Goal: Information Seeking & Learning: Learn about a topic

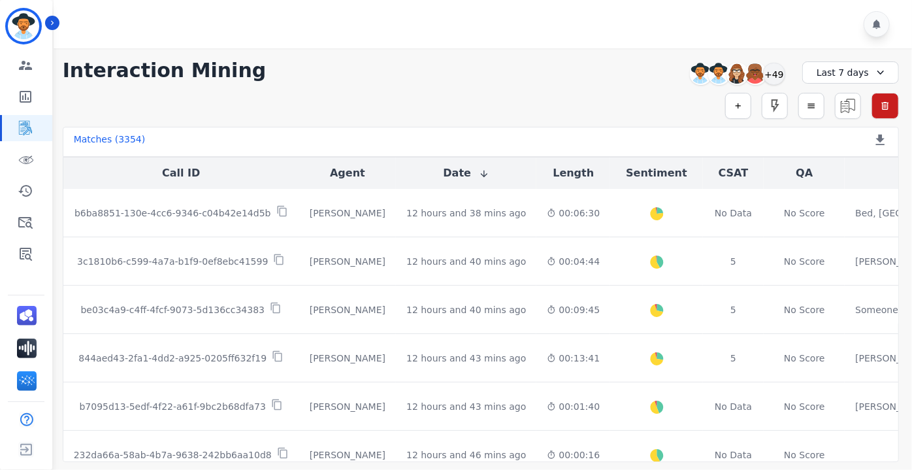
click at [831, 72] on div "Last 7 days" at bounding box center [851, 72] width 97 height 22
click at [652, 129] on div "Matches ( 3354 ) Export Call List" at bounding box center [481, 142] width 837 height 30
click at [743, 105] on icon "button" at bounding box center [738, 105] width 9 height 9
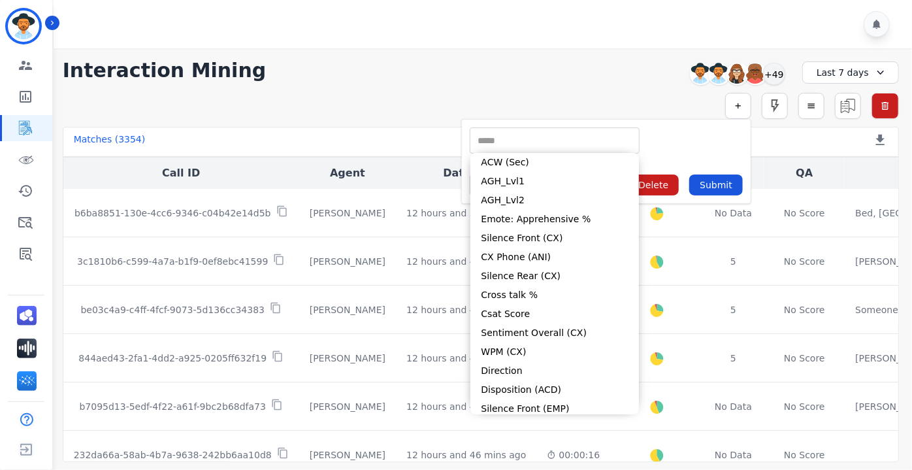
click at [595, 137] on input "selected options" at bounding box center [554, 141] width 163 height 14
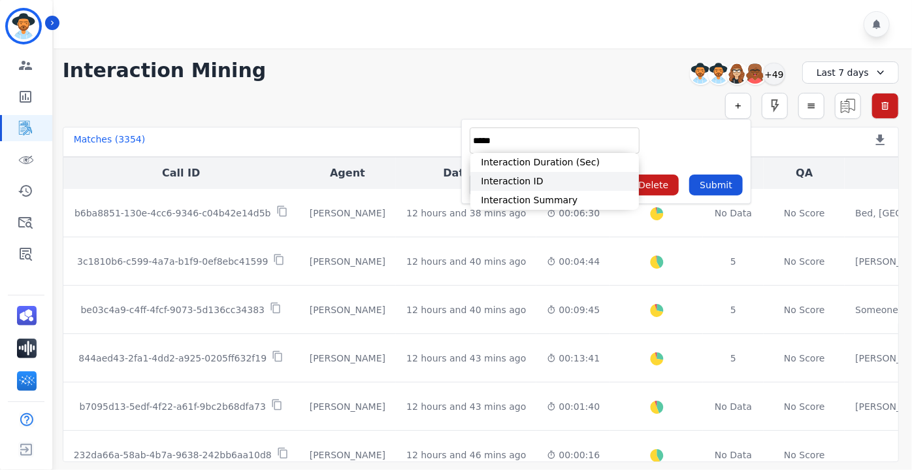
type input "*****"
click at [556, 184] on li "Interaction ID" at bounding box center [555, 181] width 169 height 19
type input "**********"
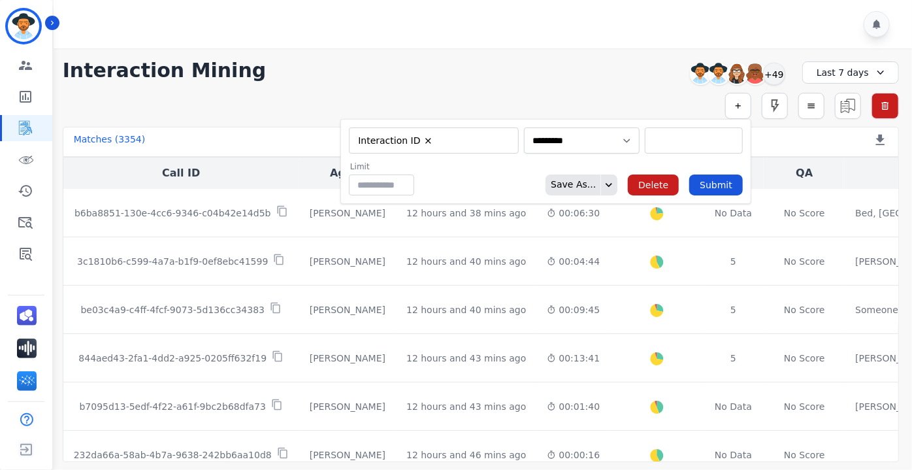
click at [645, 149] on div "** b6ba8851-130e-4cc6-9346-c04b42e14d5b 3c1810b6-c599-4a7a-b1f9-0ef8ebc41599 be…" at bounding box center [694, 140] width 98 height 26
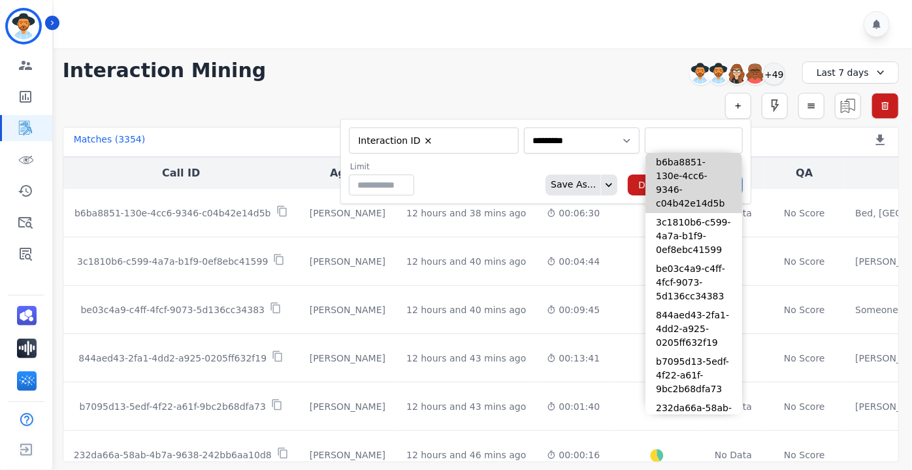
paste input "**********"
type input "**********"
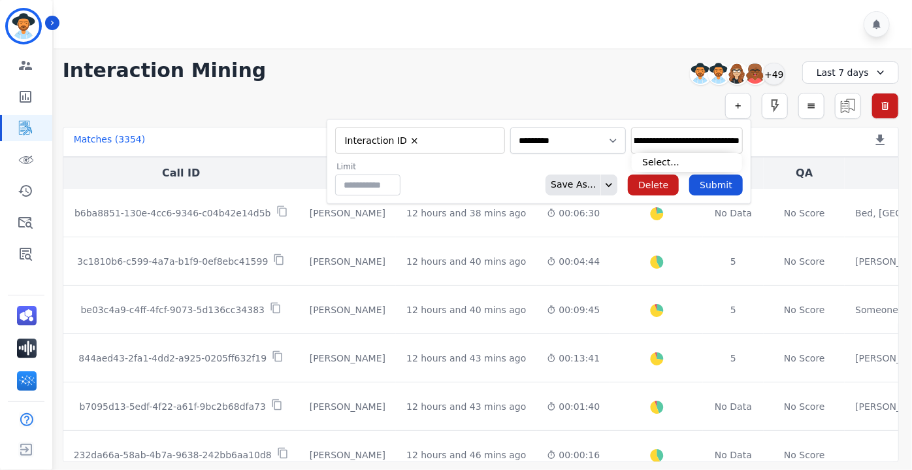
type input "**********"
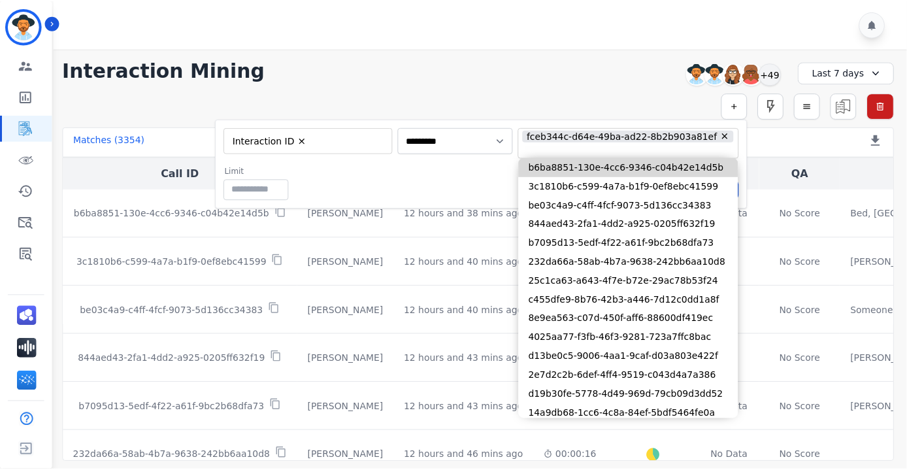
scroll to position [0, 0]
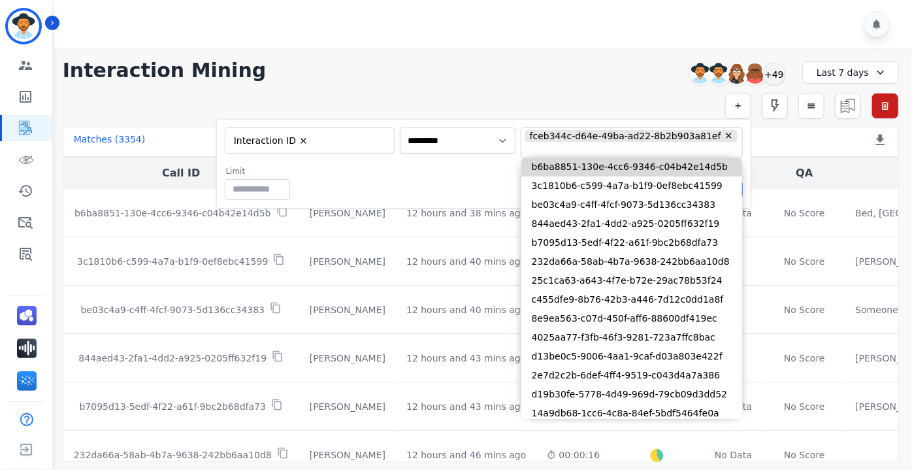
drag, startPoint x: 474, startPoint y: 177, endPoint x: 490, endPoint y: 182, distance: 16.5
click at [474, 177] on div "Limit ** Save As... Delete Submit" at bounding box center [484, 183] width 519 height 34
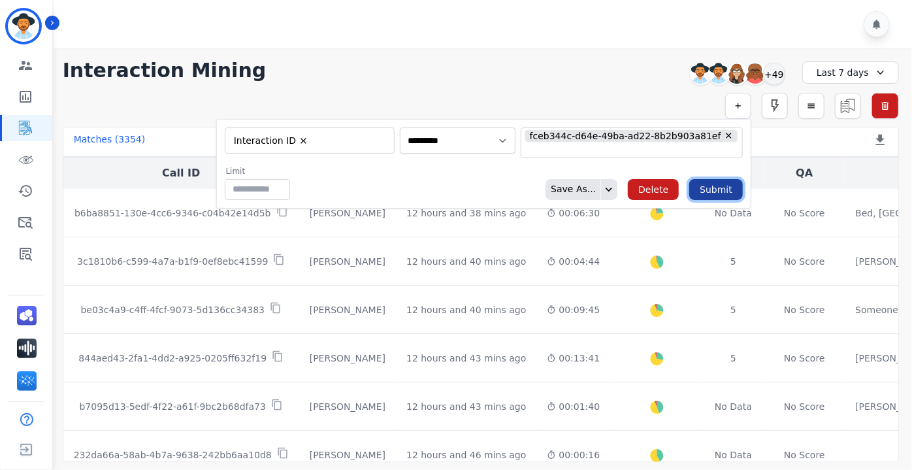
click at [716, 185] on button "Submit" at bounding box center [717, 189] width 54 height 21
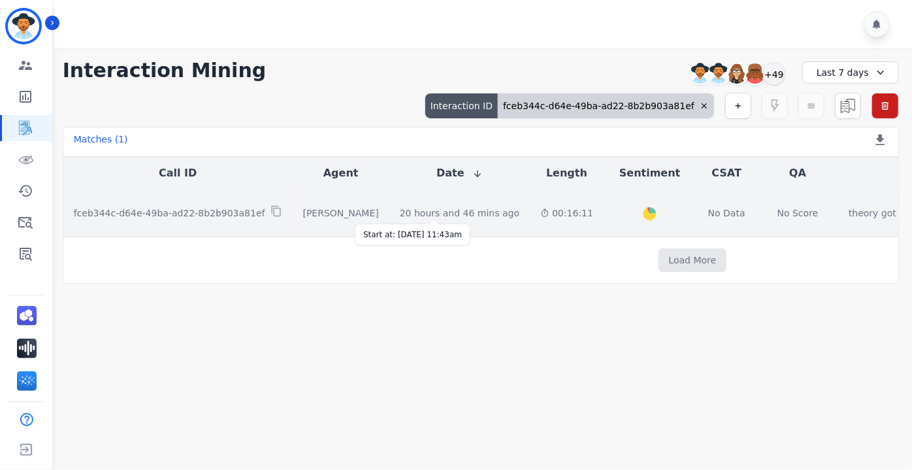
click at [424, 208] on div "20 hours and 46 mins ago" at bounding box center [460, 213] width 120 height 13
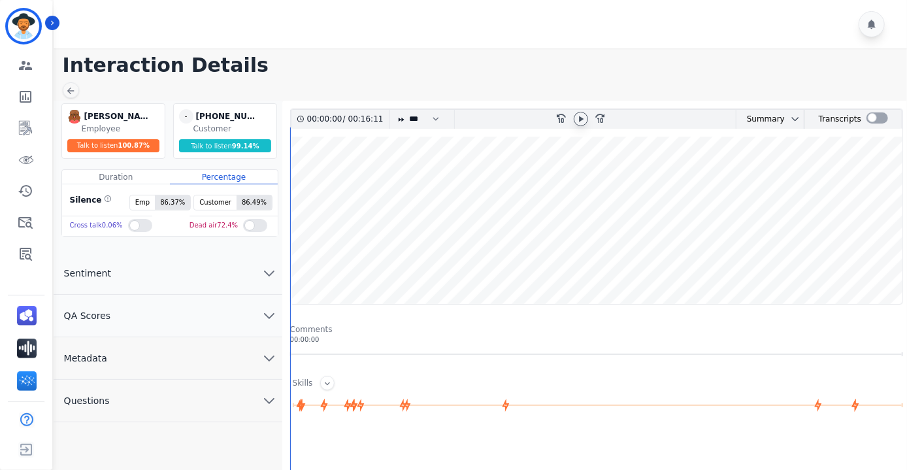
click at [586, 117] on icon at bounding box center [581, 119] width 10 height 10
click at [582, 118] on icon at bounding box center [580, 119] width 5 height 6
click at [361, 176] on wave at bounding box center [597, 220] width 612 height 167
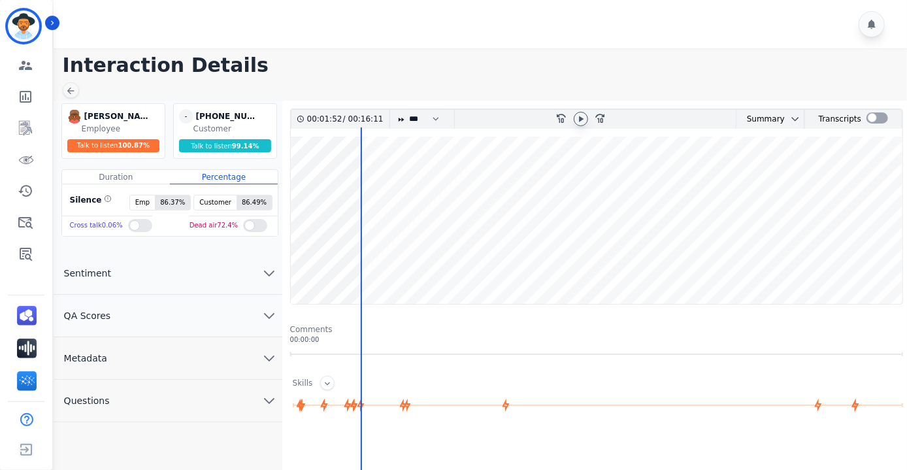
click at [584, 116] on icon at bounding box center [581, 119] width 10 height 10
click at [362, 183] on wave at bounding box center [597, 220] width 612 height 167
click at [577, 122] on icon at bounding box center [581, 119] width 10 height 10
click at [325, 176] on wave at bounding box center [597, 220] width 612 height 167
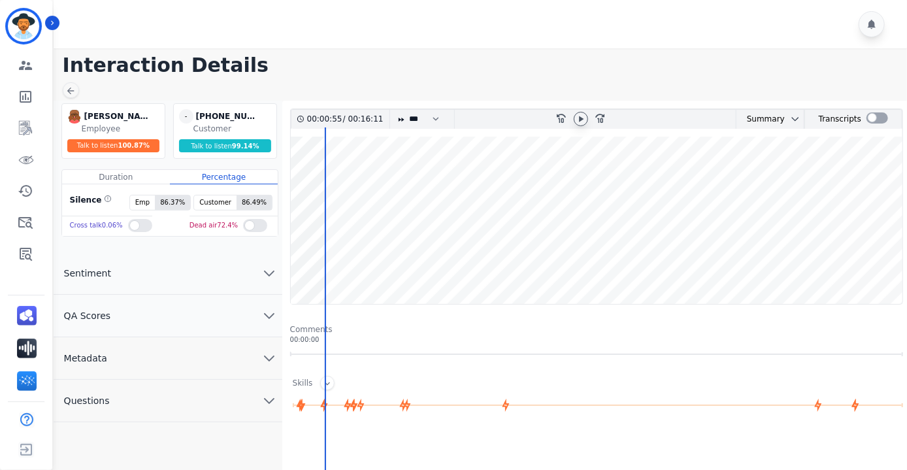
click at [581, 118] on icon at bounding box center [582, 119] width 5 height 6
click at [318, 168] on wave at bounding box center [597, 220] width 612 height 167
click at [874, 116] on div at bounding box center [878, 117] width 22 height 11
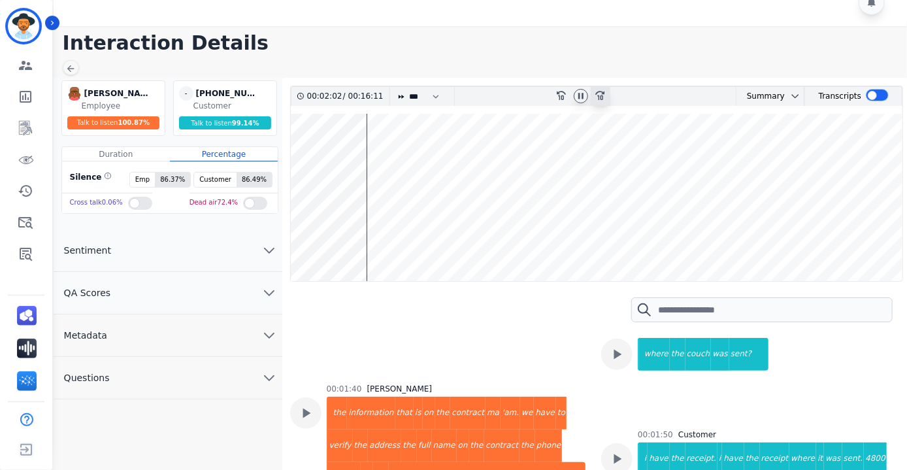
scroll to position [8, 0]
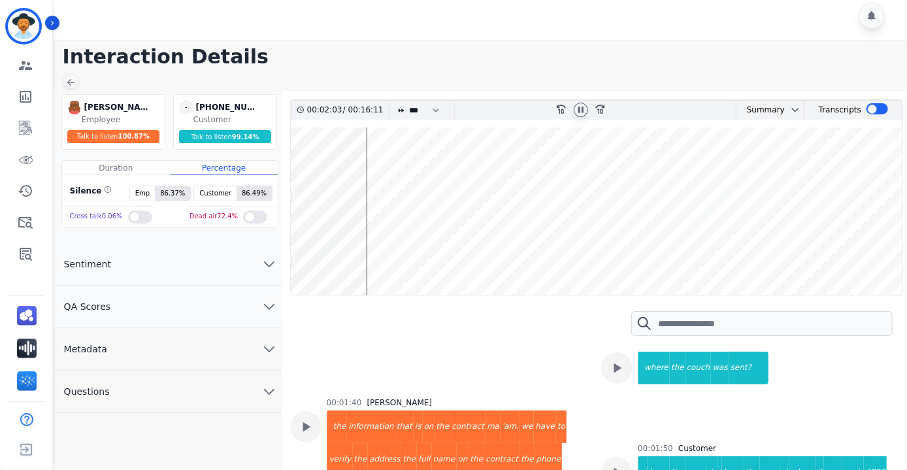
click at [576, 111] on icon at bounding box center [581, 110] width 10 height 10
click at [575, 108] on div at bounding box center [581, 110] width 14 height 14
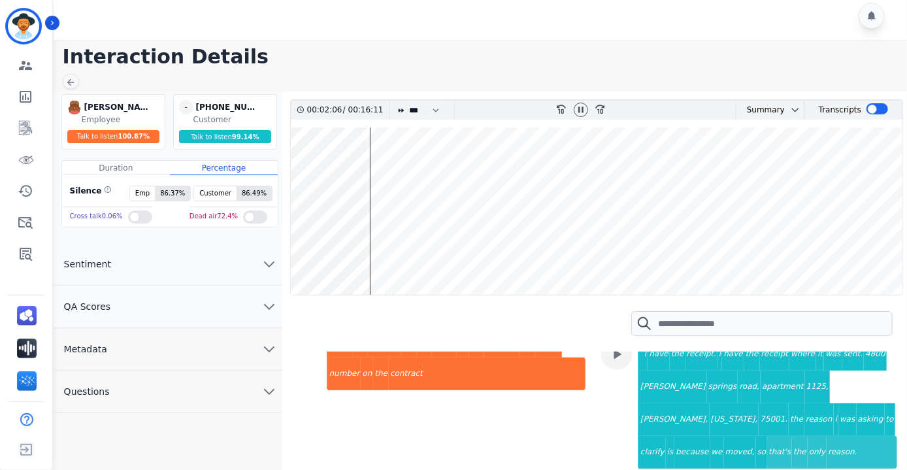
scroll to position [831, 0]
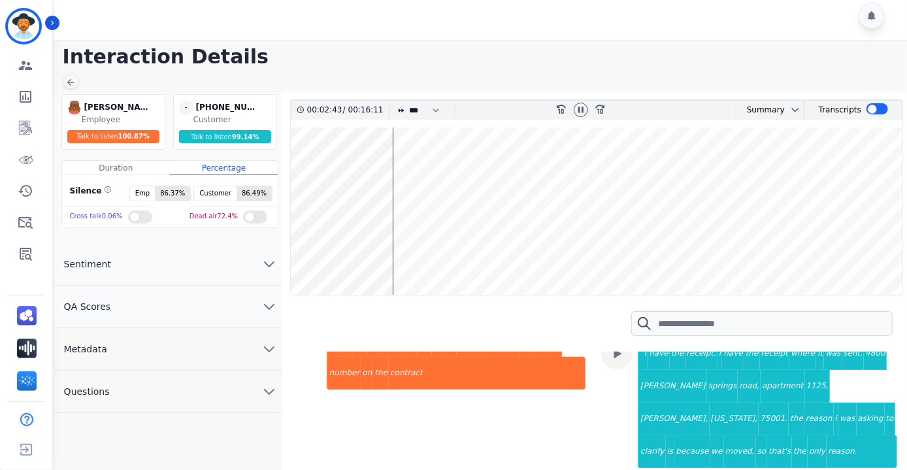
click at [371, 179] on wave at bounding box center [597, 210] width 612 height 167
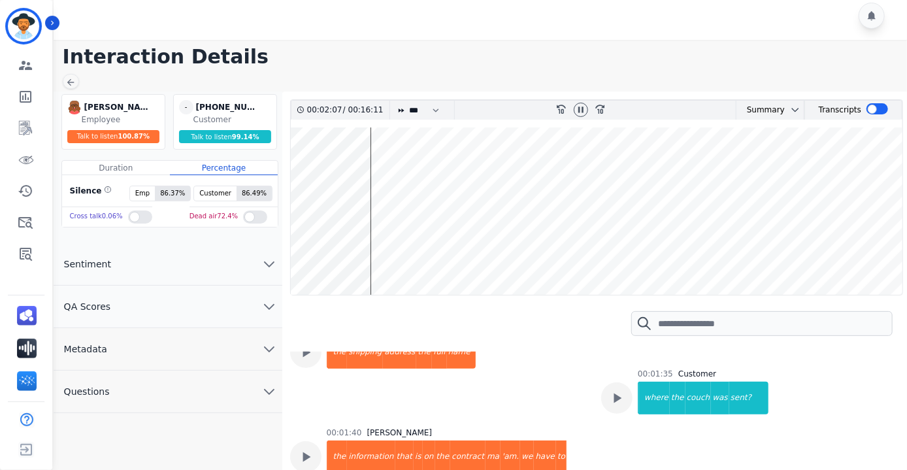
scroll to position [675, 0]
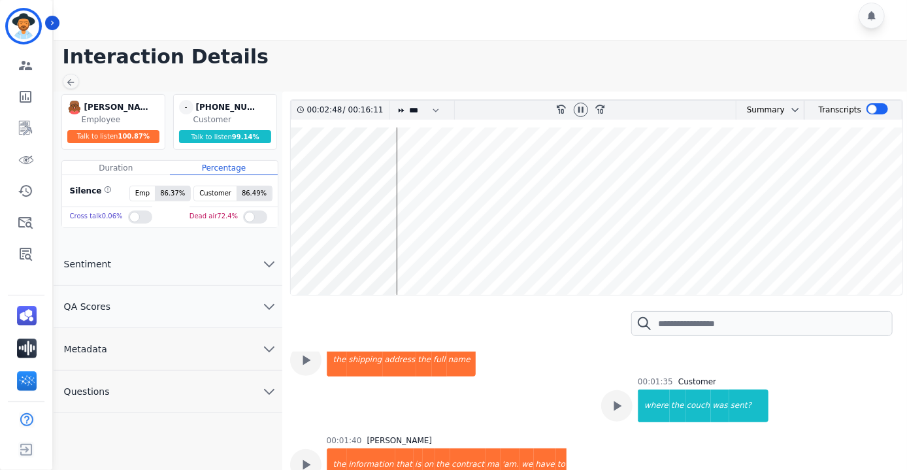
click at [373, 177] on wave at bounding box center [597, 210] width 612 height 167
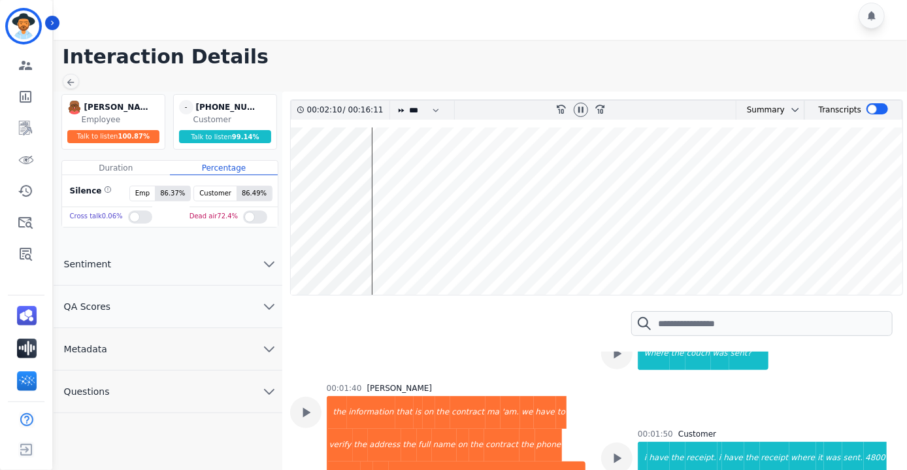
scroll to position [730, 0]
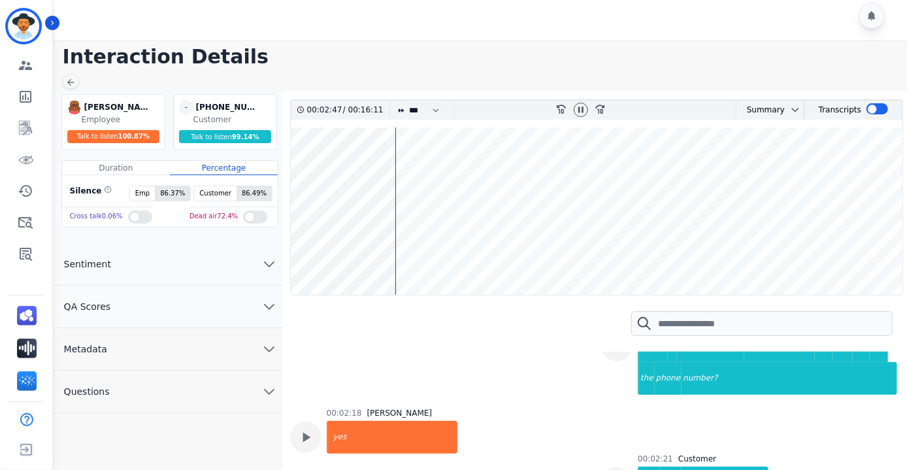
scroll to position [1206, 0]
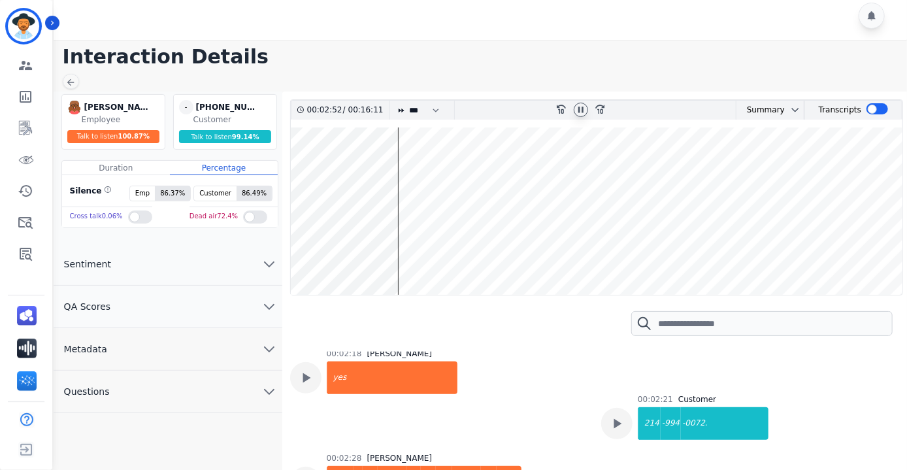
click at [578, 114] on icon at bounding box center [581, 110] width 10 height 10
click at [576, 109] on icon at bounding box center [581, 110] width 10 height 10
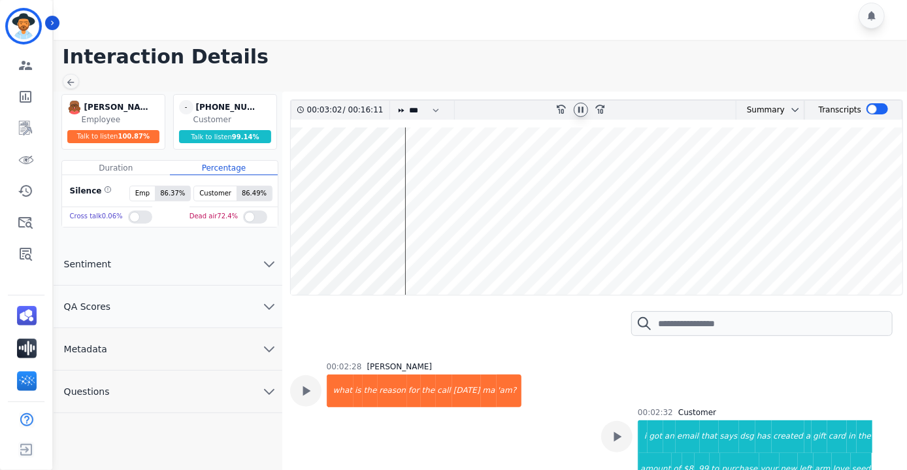
scroll to position [1324, 0]
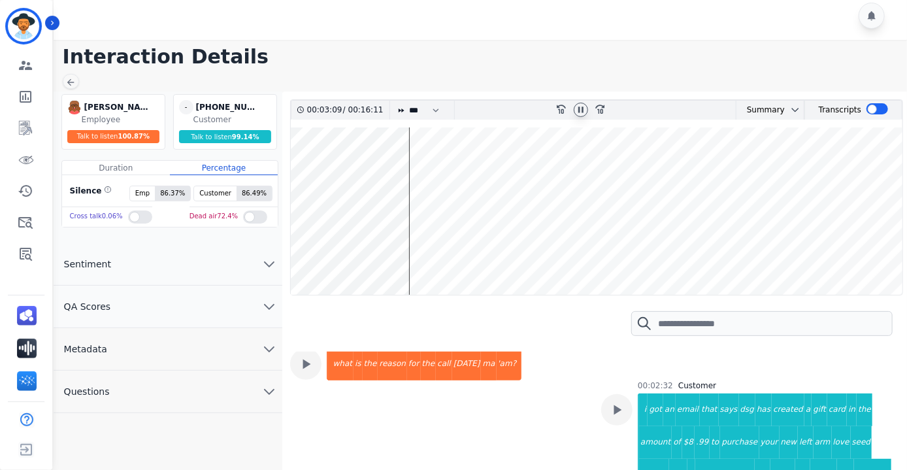
click at [582, 112] on icon at bounding box center [581, 110] width 10 height 10
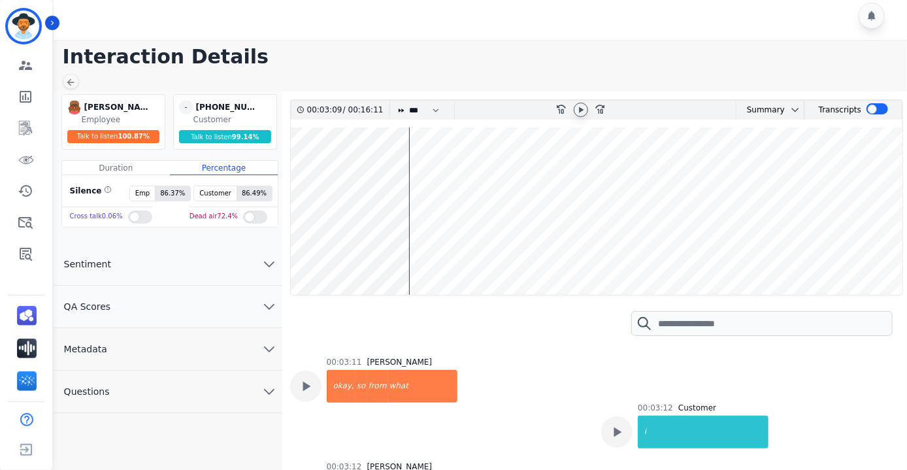
scroll to position [1800, 0]
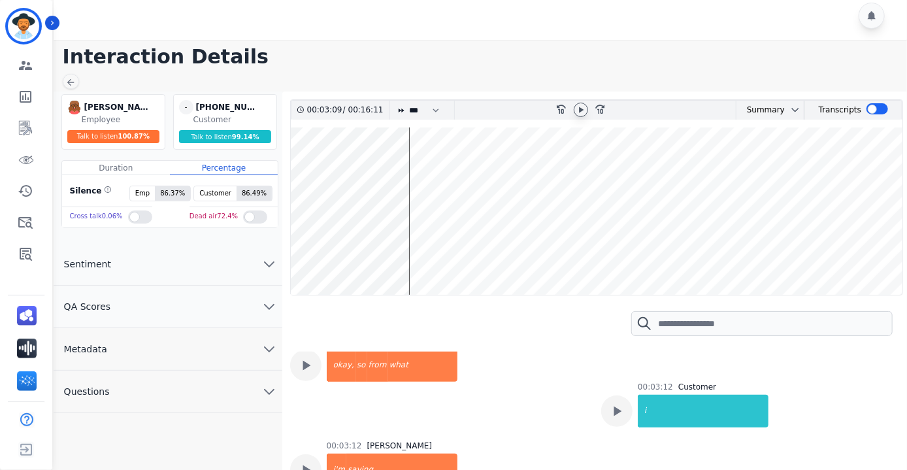
click at [584, 110] on icon at bounding box center [581, 110] width 10 height 10
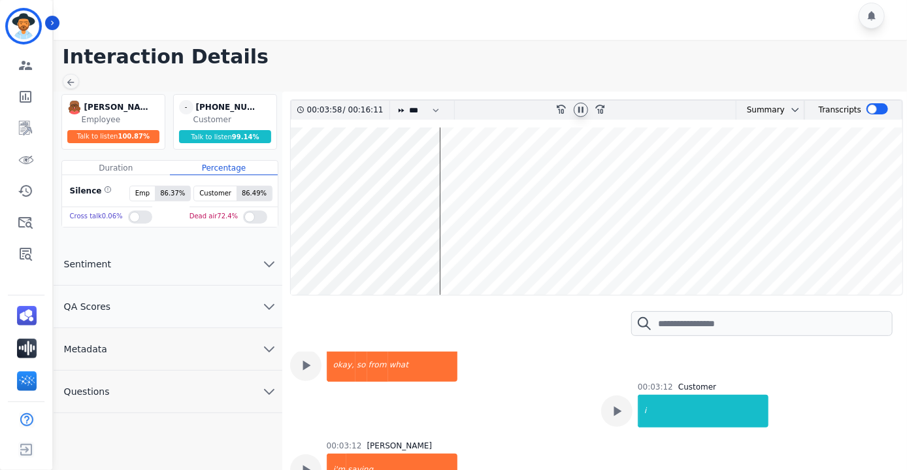
click at [576, 111] on icon at bounding box center [581, 110] width 10 height 10
click at [579, 108] on icon at bounding box center [581, 110] width 10 height 10
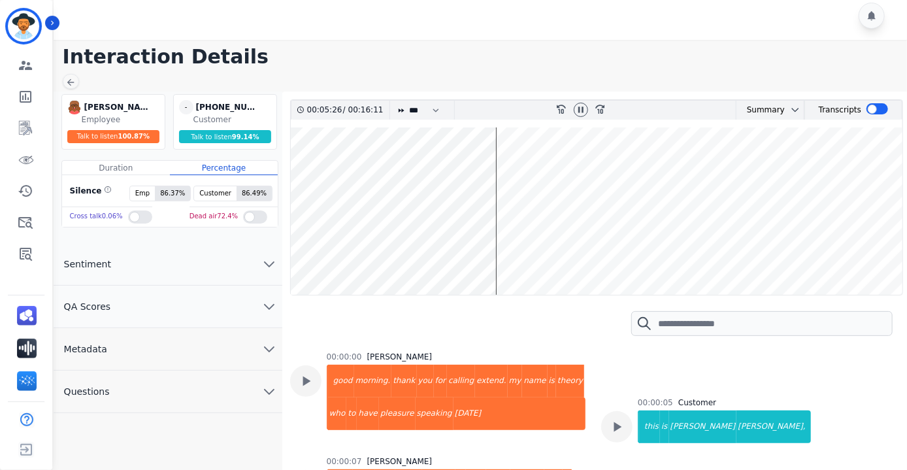
scroll to position [1800, 0]
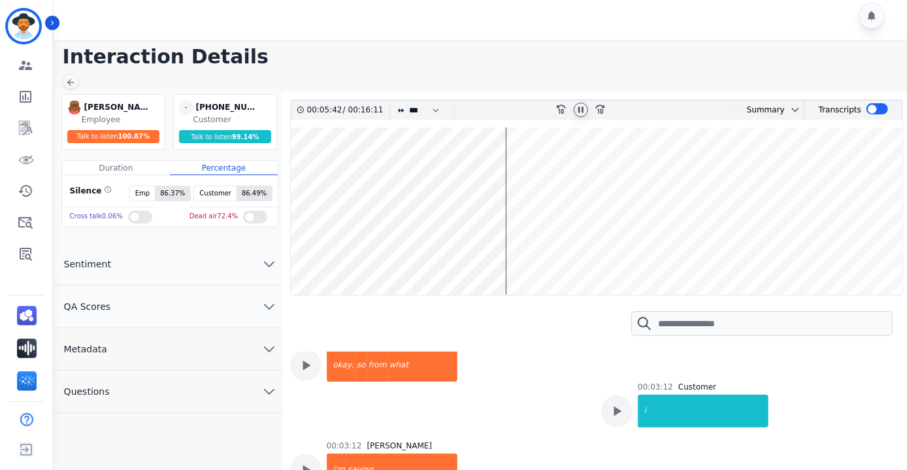
click at [580, 110] on icon at bounding box center [581, 110] width 10 height 10
click at [579, 109] on icon at bounding box center [581, 110] width 10 height 10
click at [582, 105] on icon at bounding box center [581, 110] width 10 height 10
drag, startPoint x: 518, startPoint y: 174, endPoint x: 524, endPoint y: 171, distance: 7.3
click at [518, 174] on wave at bounding box center [597, 210] width 612 height 167
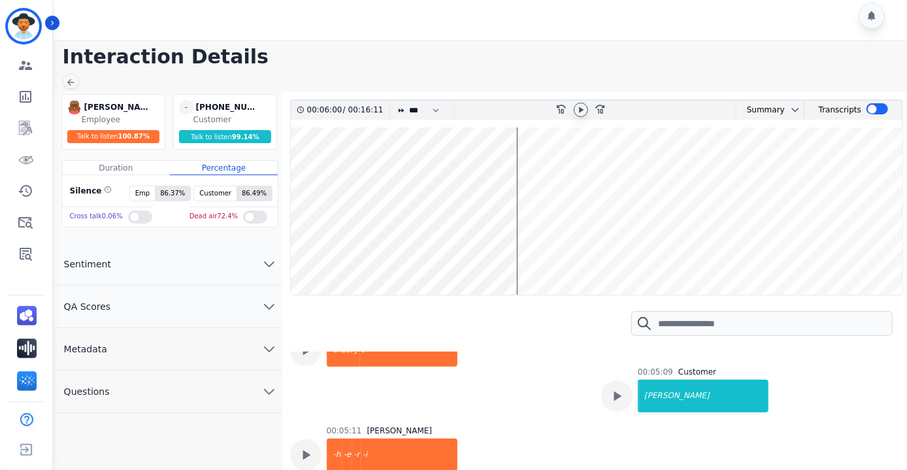
scroll to position [3203, 0]
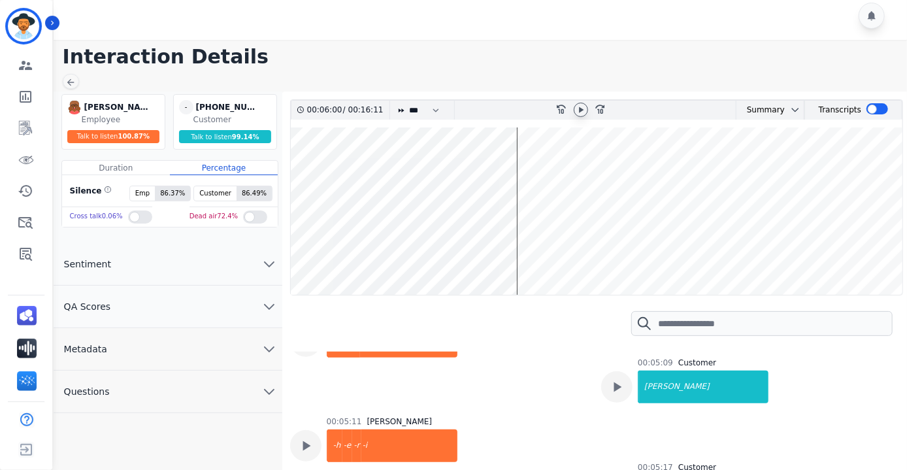
click at [582, 106] on icon at bounding box center [581, 110] width 10 height 10
click at [574, 179] on wave at bounding box center [597, 210] width 612 height 167
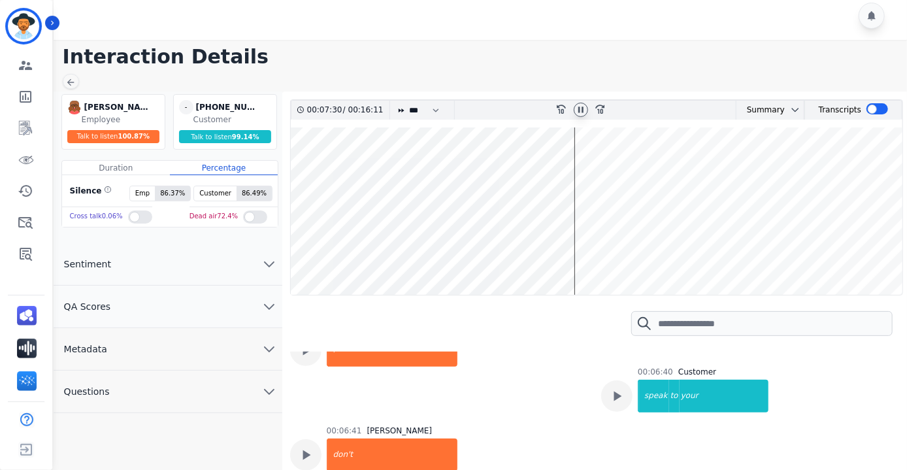
scroll to position [6408, 0]
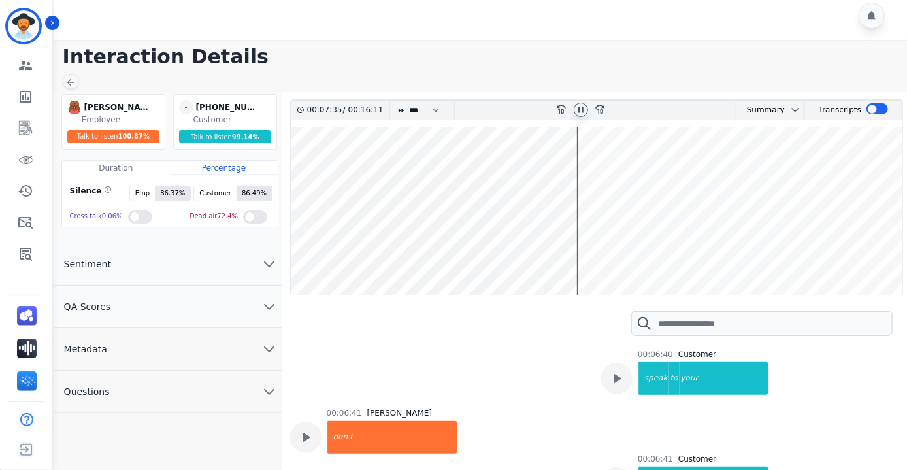
click at [805, 249] on wave at bounding box center [597, 210] width 612 height 167
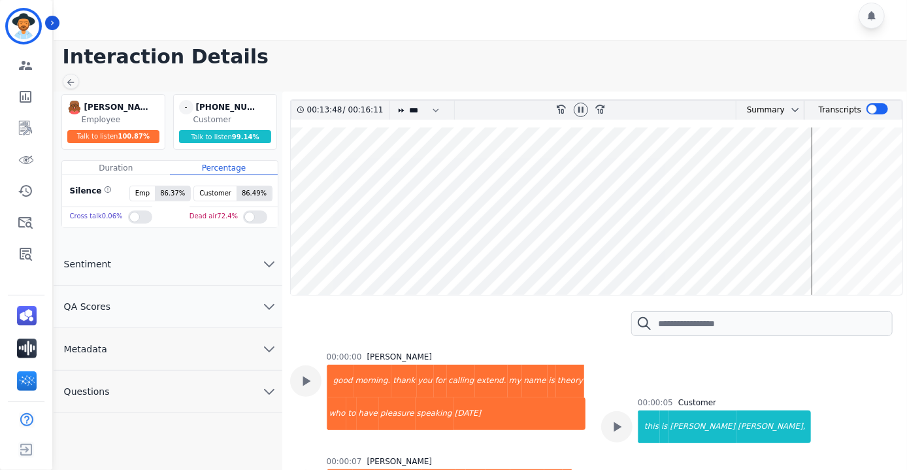
scroll to position [6408, 0]
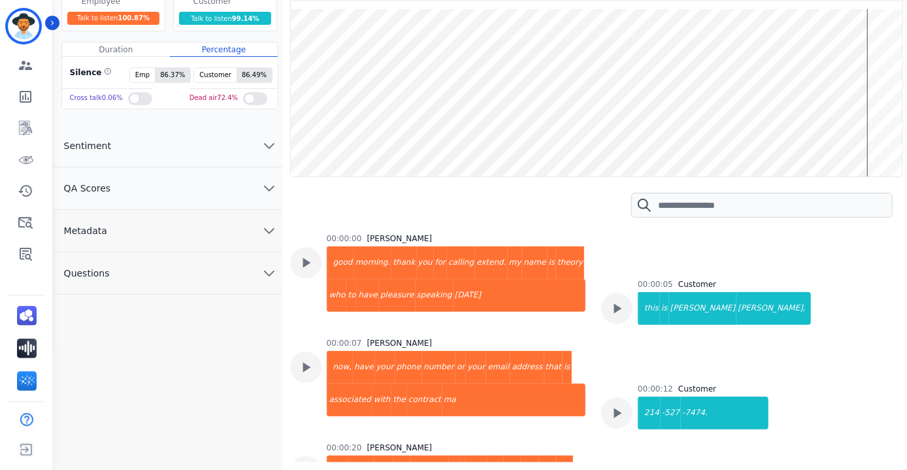
scroll to position [6576, 0]
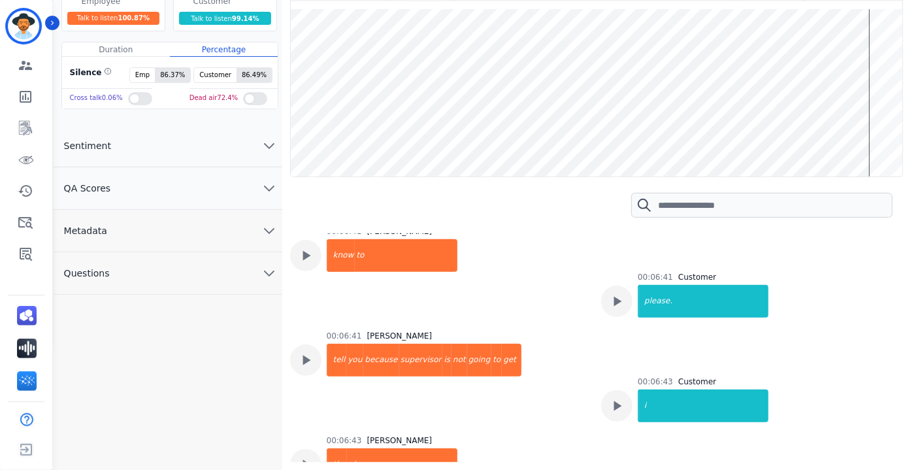
click at [882, 48] on wave at bounding box center [597, 92] width 612 height 167
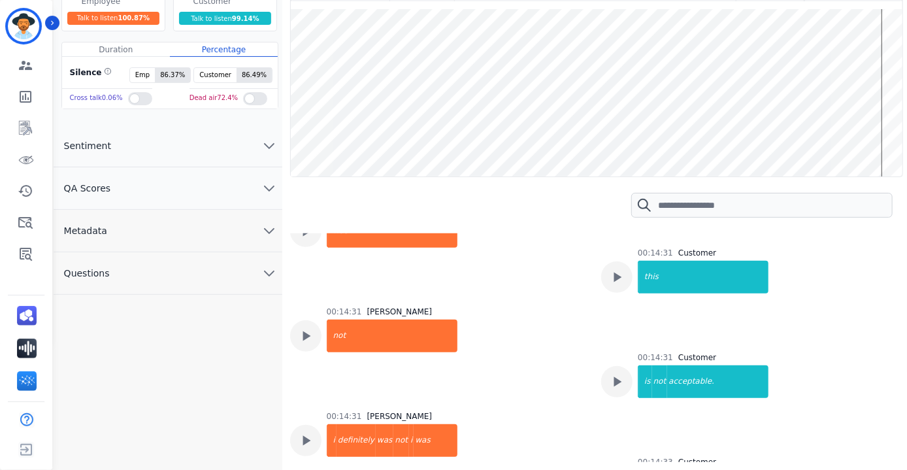
scroll to position [7869, 0]
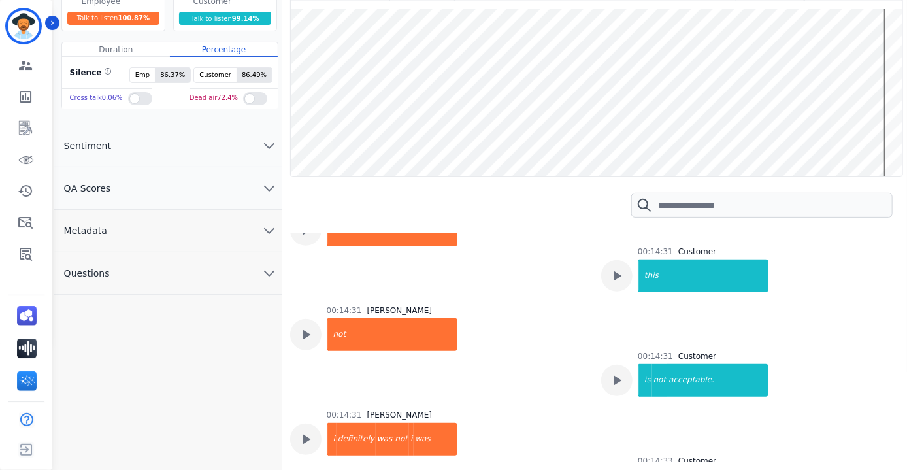
click at [895, 54] on wave at bounding box center [597, 92] width 612 height 167
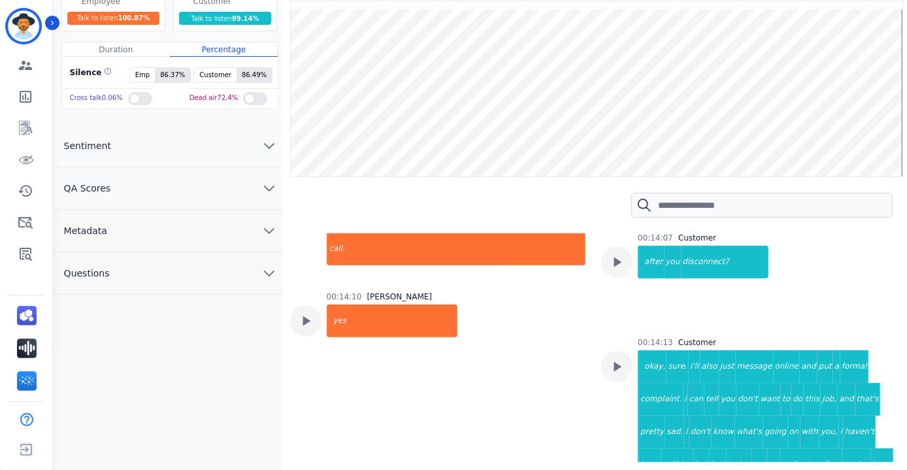
scroll to position [0, 0]
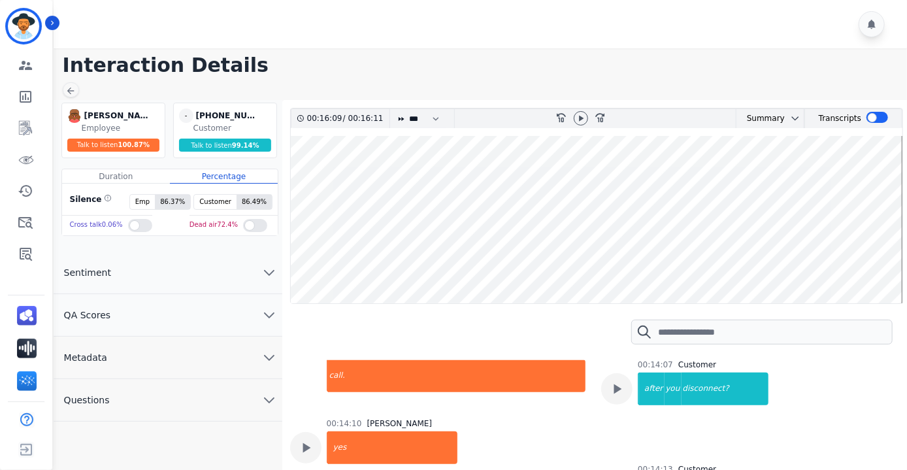
click at [133, 275] on button "Sentiment" at bounding box center [168, 273] width 229 height 42
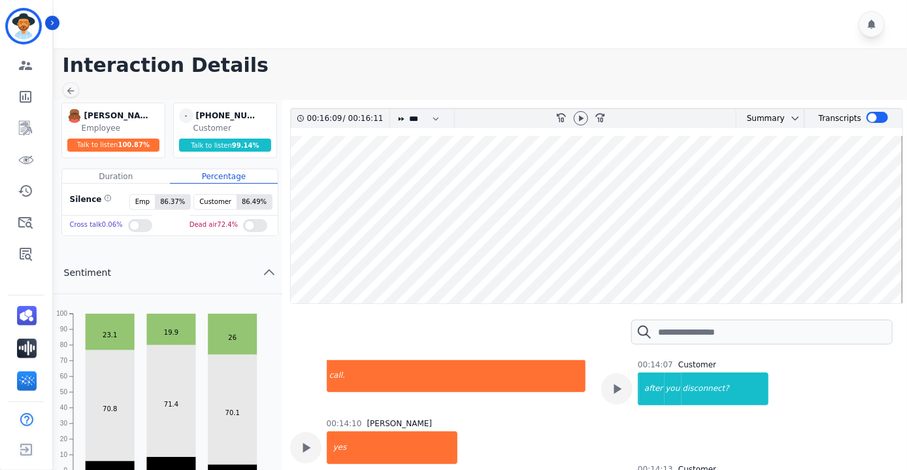
click at [256, 280] on button "Sentiment" at bounding box center [168, 273] width 229 height 42
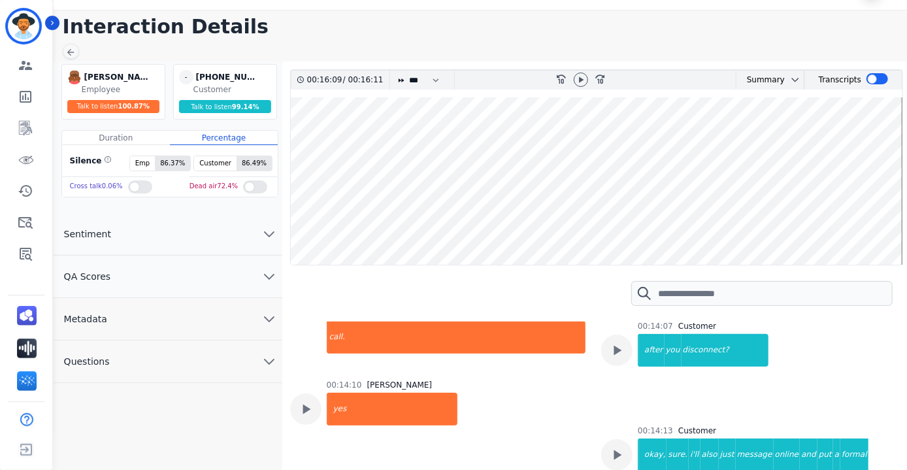
scroll to position [59, 0]
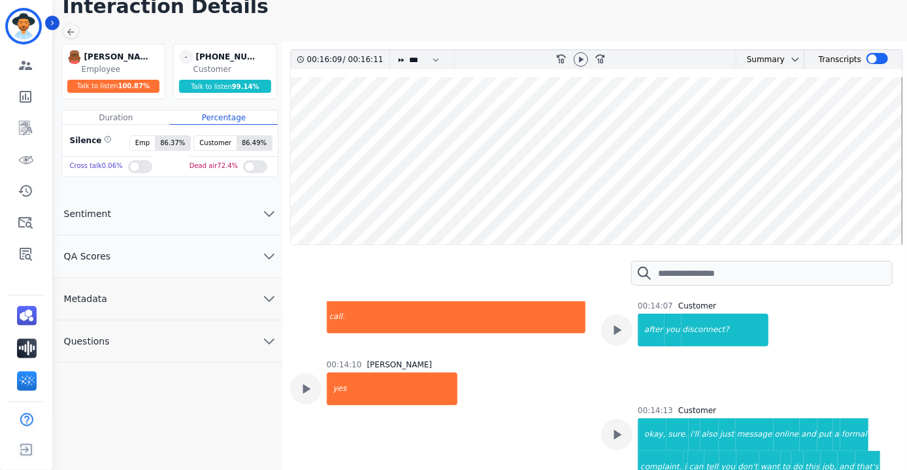
click at [252, 294] on button "Metadata" at bounding box center [168, 299] width 229 height 42
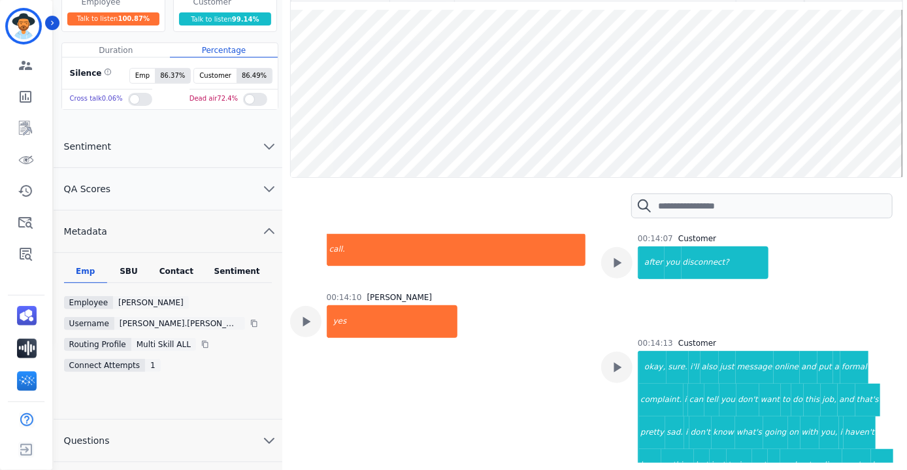
scroll to position [127, 0]
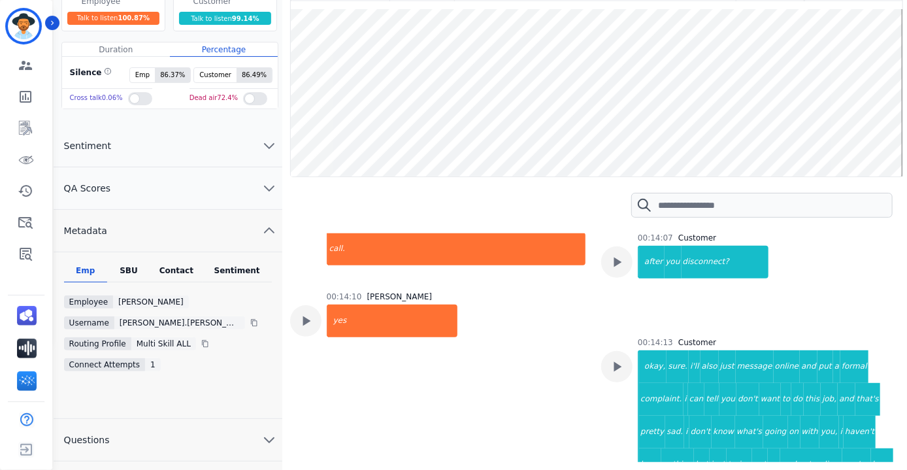
click at [131, 271] on div "SBU" at bounding box center [128, 273] width 43 height 17
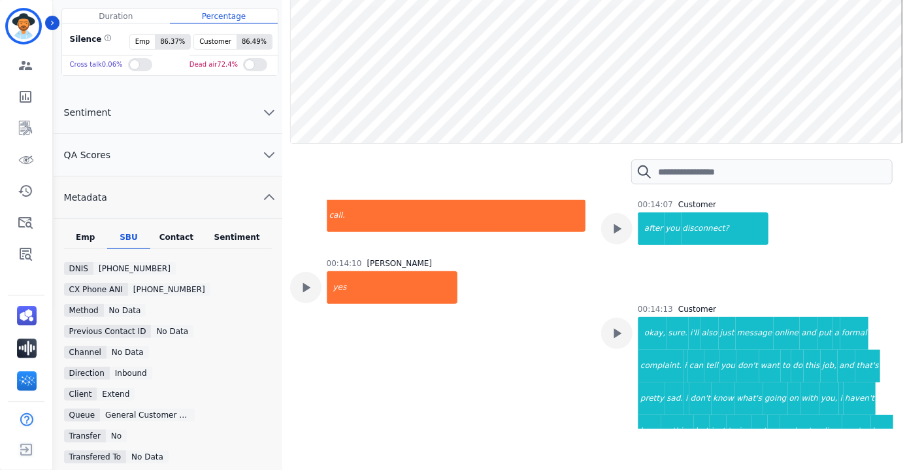
scroll to position [186, 0]
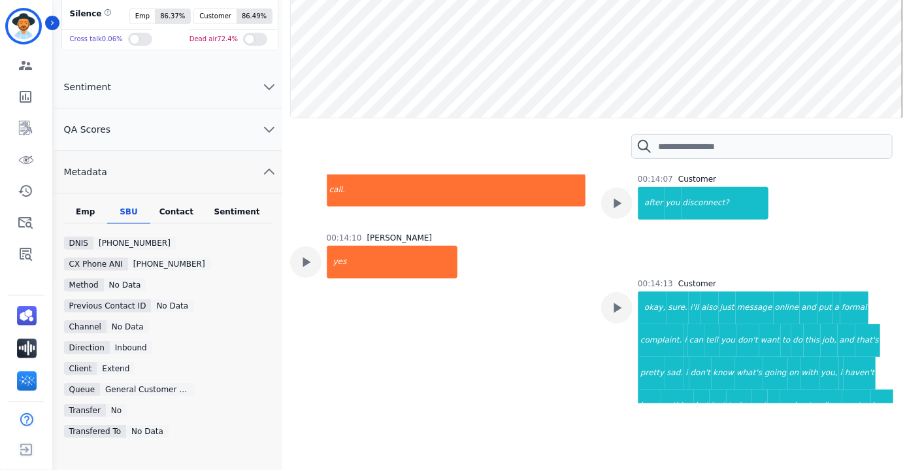
click at [171, 210] on div "Contact" at bounding box center [176, 215] width 52 height 17
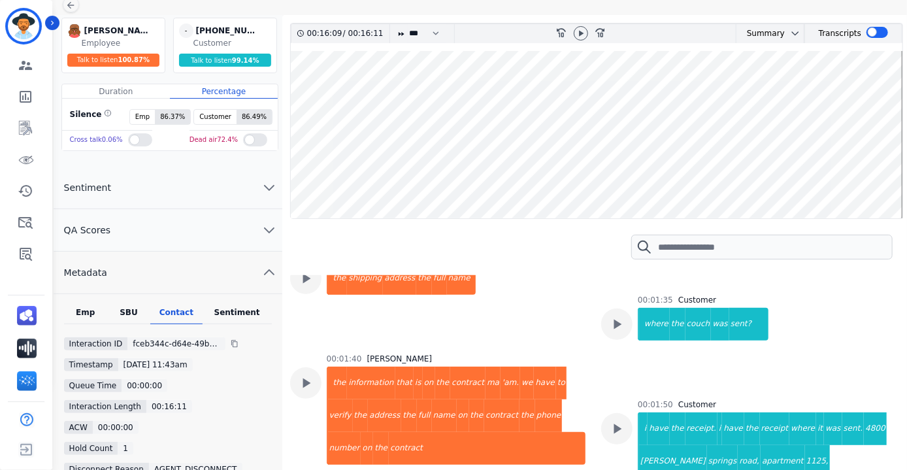
scroll to position [0, 0]
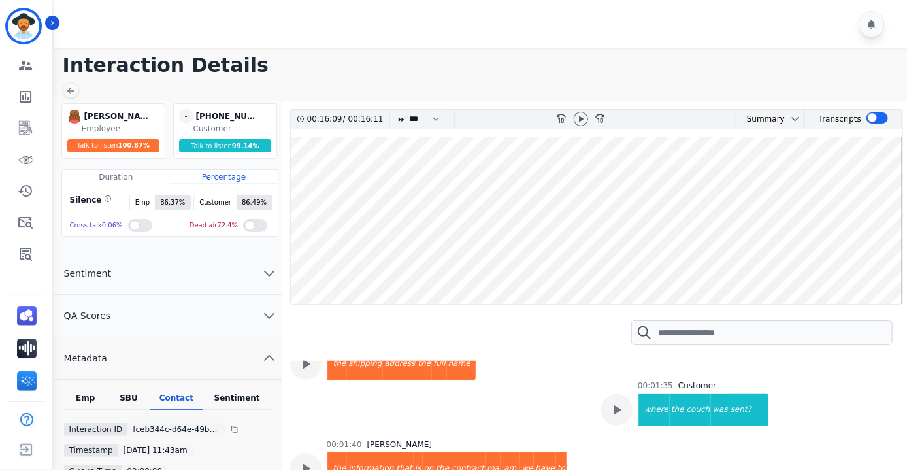
click at [544, 177] on wave at bounding box center [597, 220] width 612 height 167
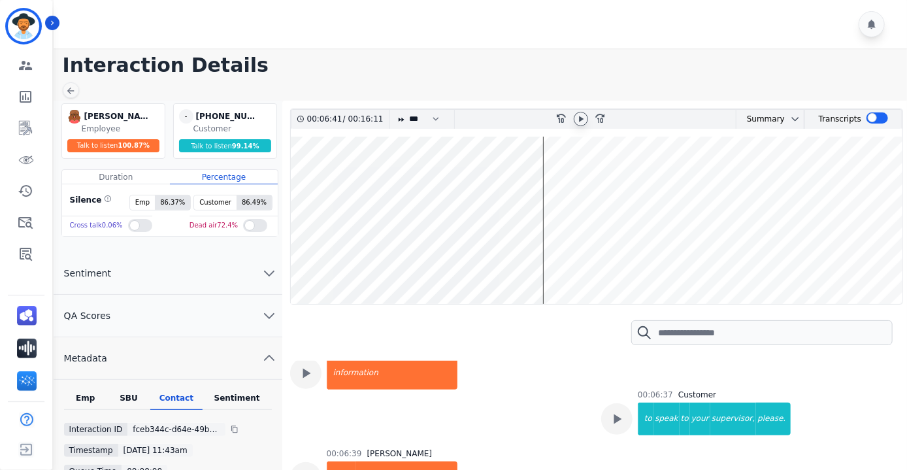
scroll to position [6183, 0]
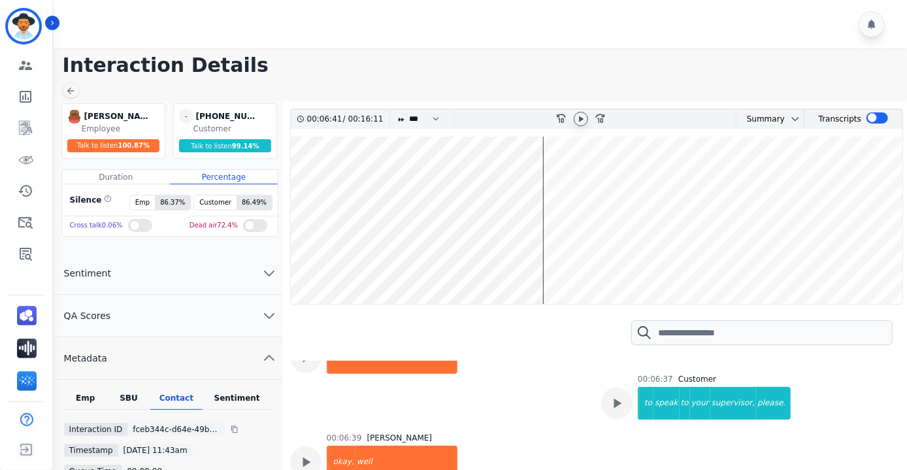
click at [580, 115] on icon at bounding box center [581, 119] width 10 height 10
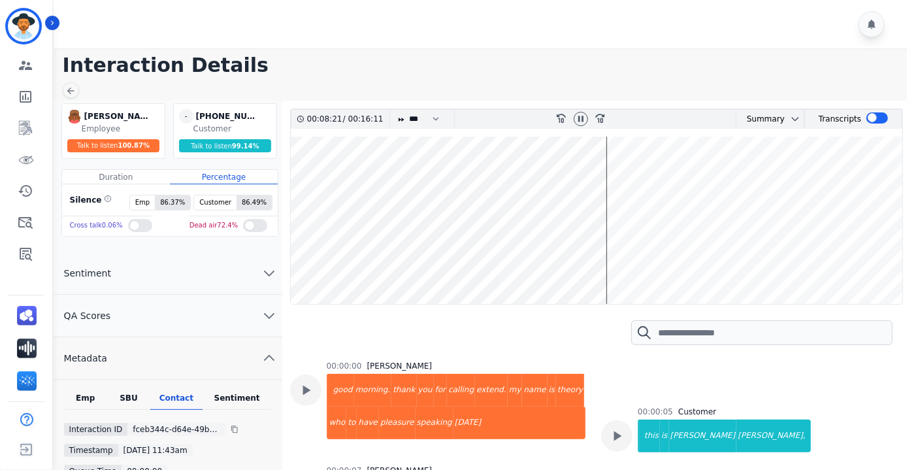
scroll to position [6183, 0]
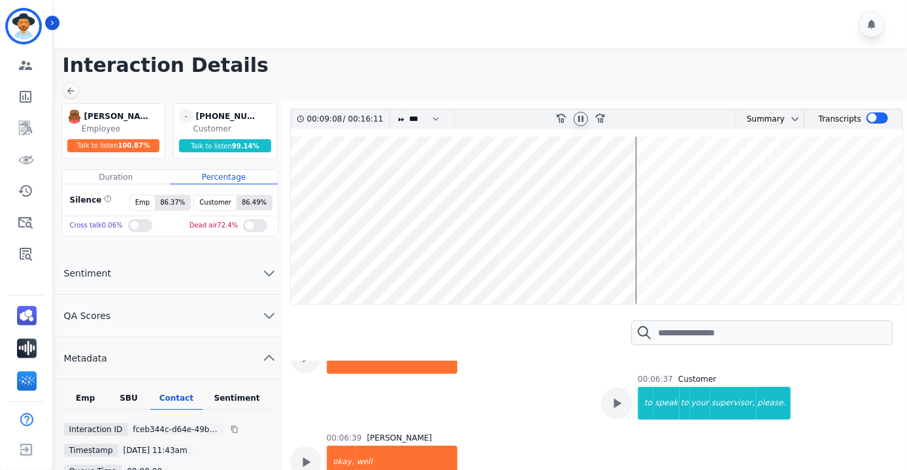
click at [582, 118] on icon at bounding box center [580, 119] width 5 height 6
